Goal: Task Accomplishment & Management: Manage account settings

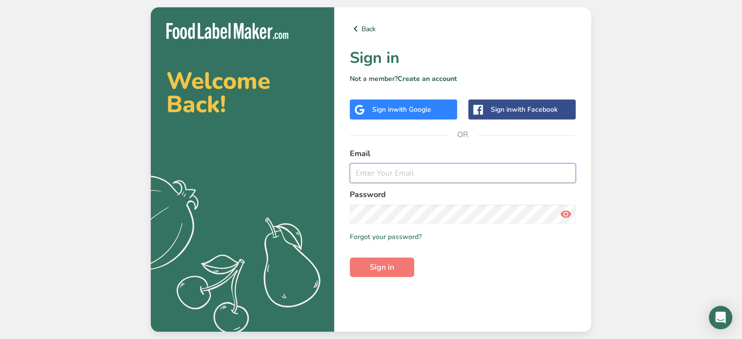
click at [369, 177] on input "email" at bounding box center [463, 173] width 226 height 20
type input "[EMAIL_ADDRESS][DOMAIN_NAME]"
click at [350, 258] on button "Sign in" at bounding box center [382, 268] width 64 height 20
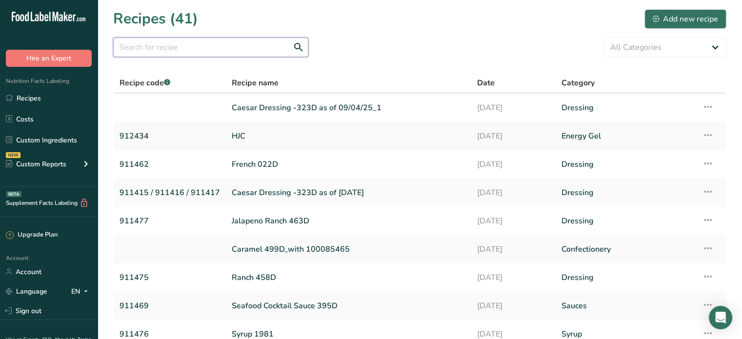
click at [171, 39] on input "text" at bounding box center [210, 48] width 195 height 20
click at [33, 134] on link "Custom Ingredients" at bounding box center [49, 140] width 98 height 19
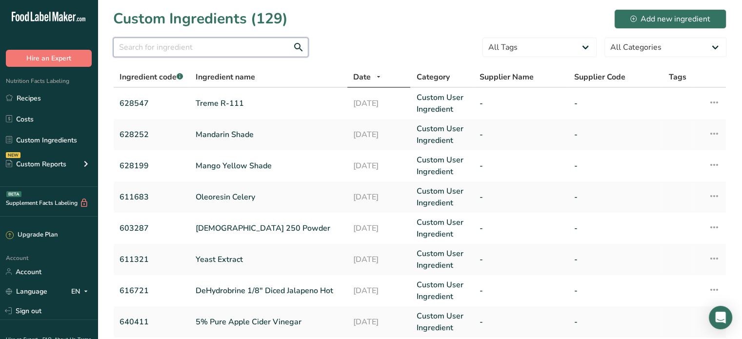
click at [242, 50] on input "text" at bounding box center [210, 48] width 195 height 20
type input "[MEDICAL_DATA]"
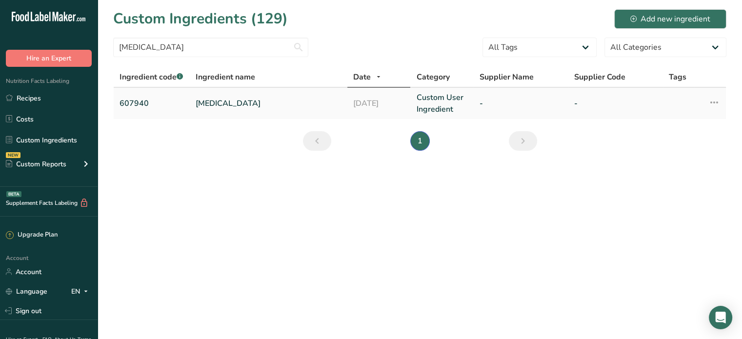
click at [138, 101] on link "607940" at bounding box center [152, 104] width 64 height 12
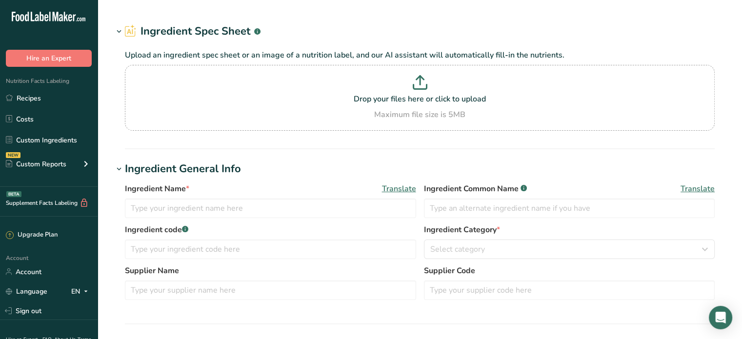
type input "Lactic Acid"
type input "607940"
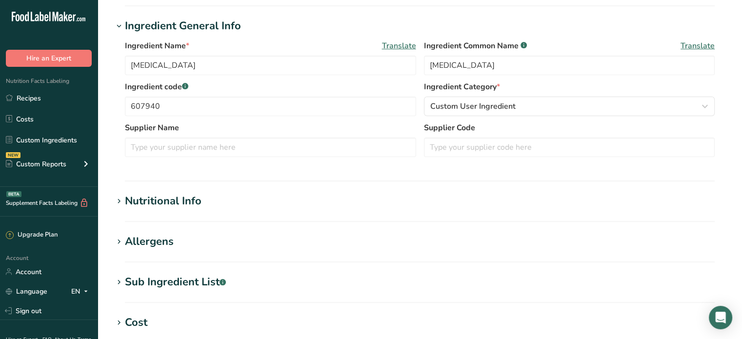
scroll to position [293, 0]
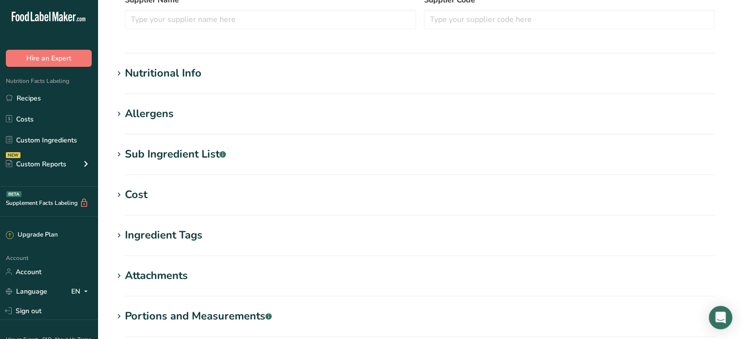
click at [183, 71] on div "Nutritional Info" at bounding box center [163, 73] width 77 height 16
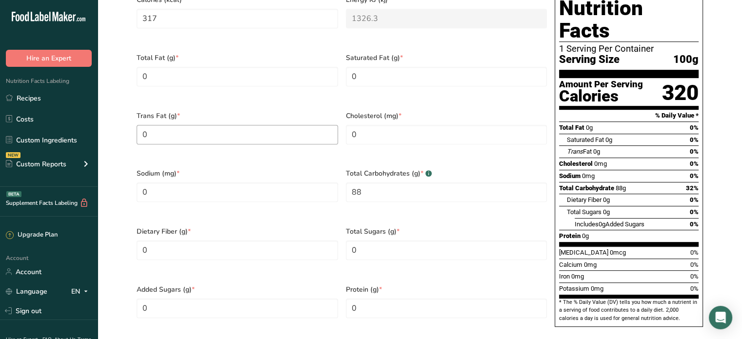
scroll to position [342, 0]
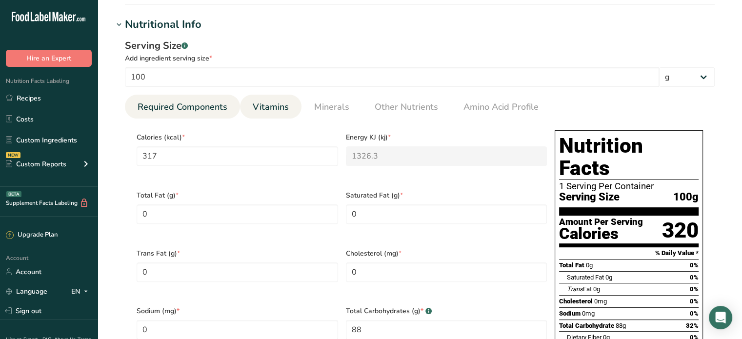
click at [262, 99] on link "Vitamins" at bounding box center [271, 107] width 44 height 25
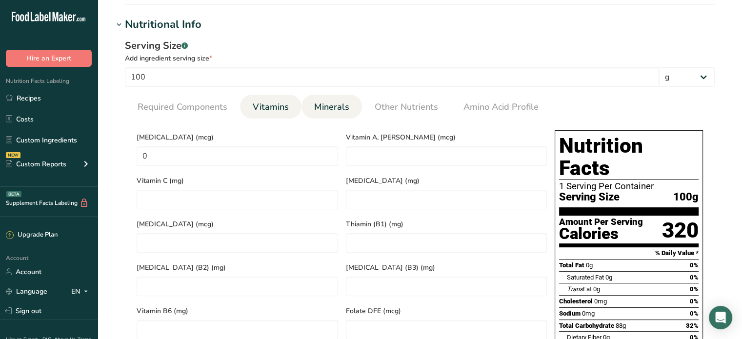
click at [337, 107] on span "Minerals" at bounding box center [331, 107] width 35 height 13
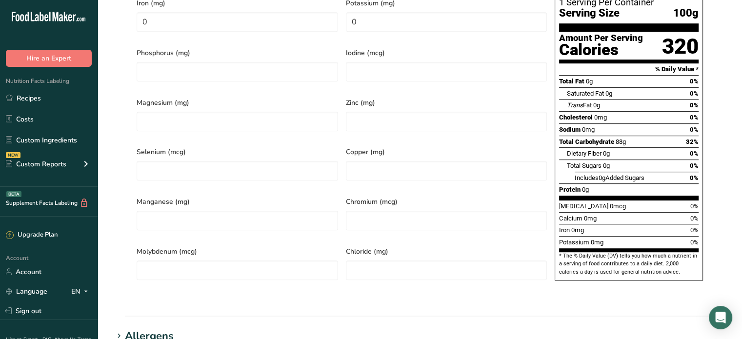
scroll to position [390, 0]
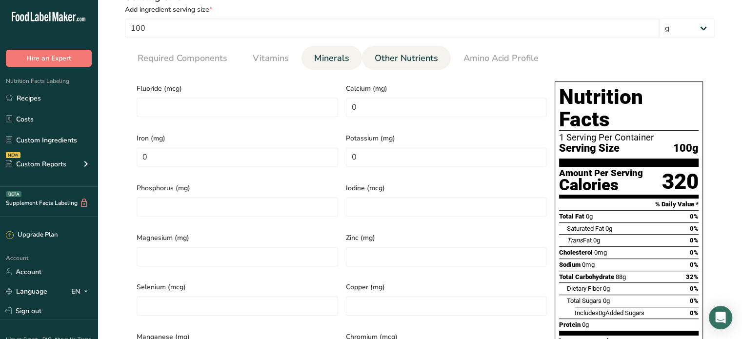
click at [420, 59] on span "Other Nutrients" at bounding box center [406, 58] width 63 height 13
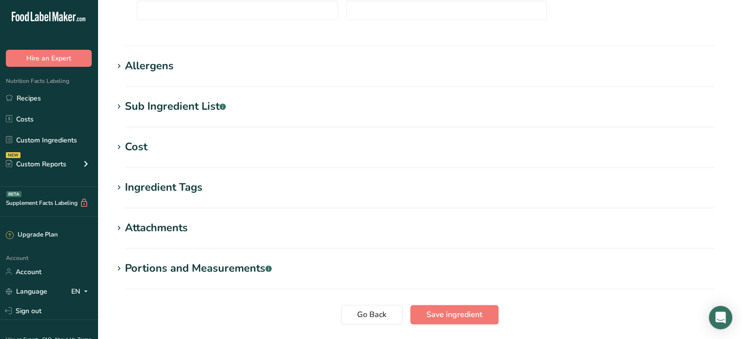
scroll to position [927, 0]
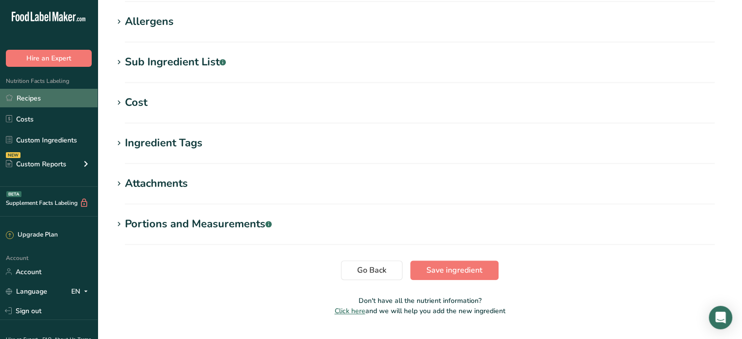
click at [35, 99] on link "Recipes" at bounding box center [49, 98] width 98 height 19
